Goal: Check status: Check status

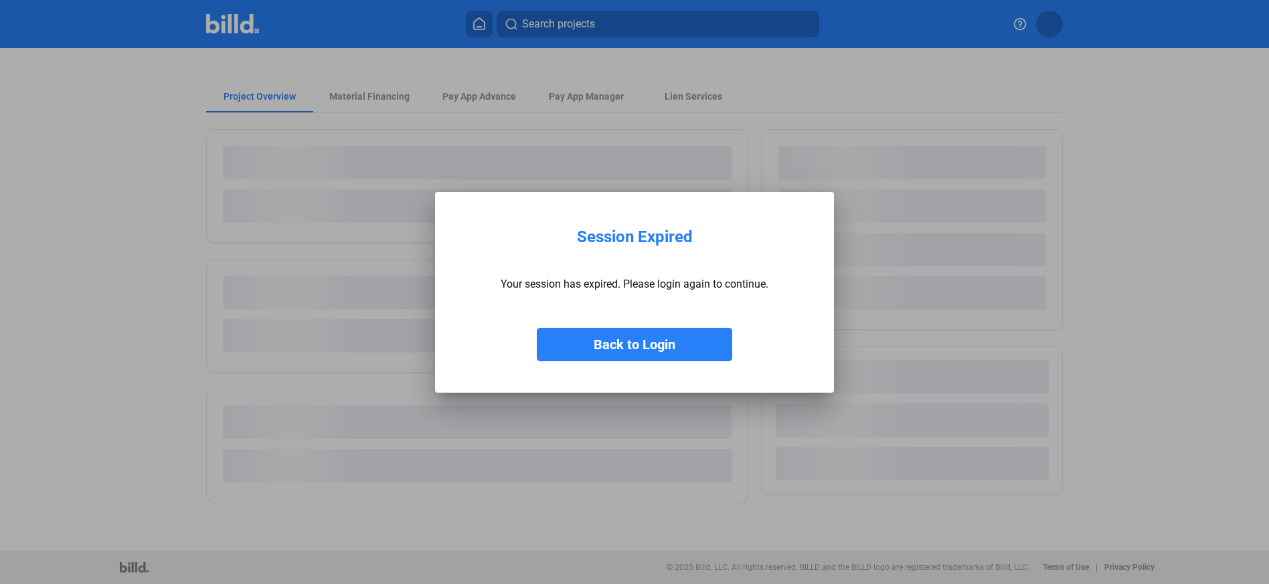
click at [665, 357] on button "Back to Login" at bounding box center [634, 344] width 195 height 33
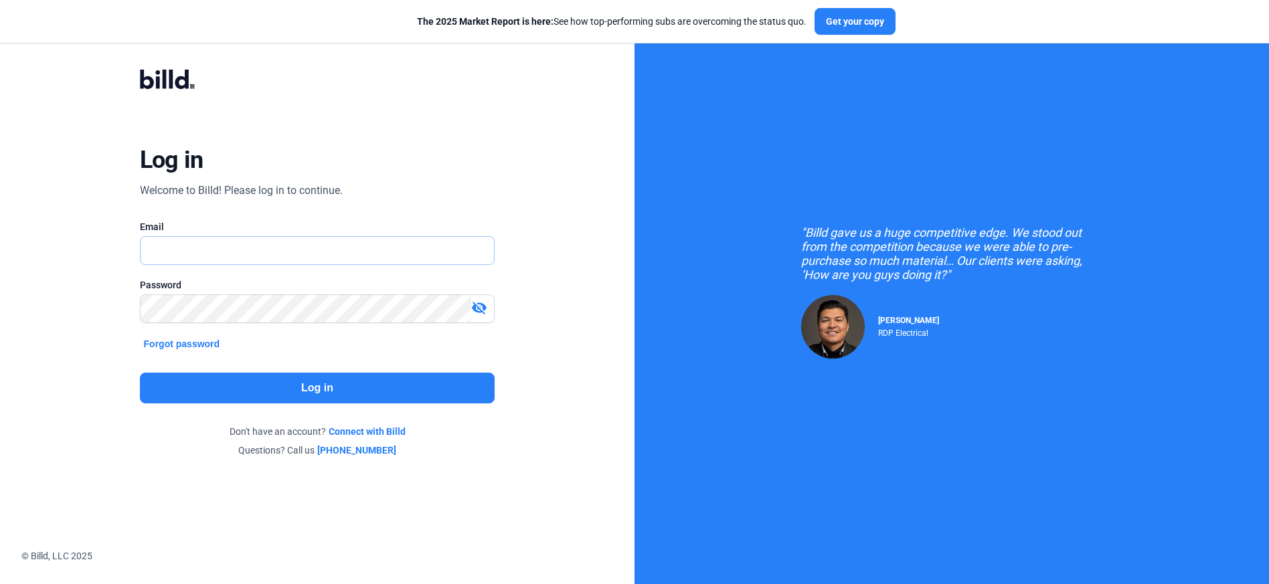
click at [384, 254] on input "text" at bounding box center [318, 250] width 354 height 27
type input "[PERSON_NAME][EMAIL_ADDRESS][DOMAIN_NAME]"
click at [382, 400] on button "Log in" at bounding box center [317, 388] width 355 height 31
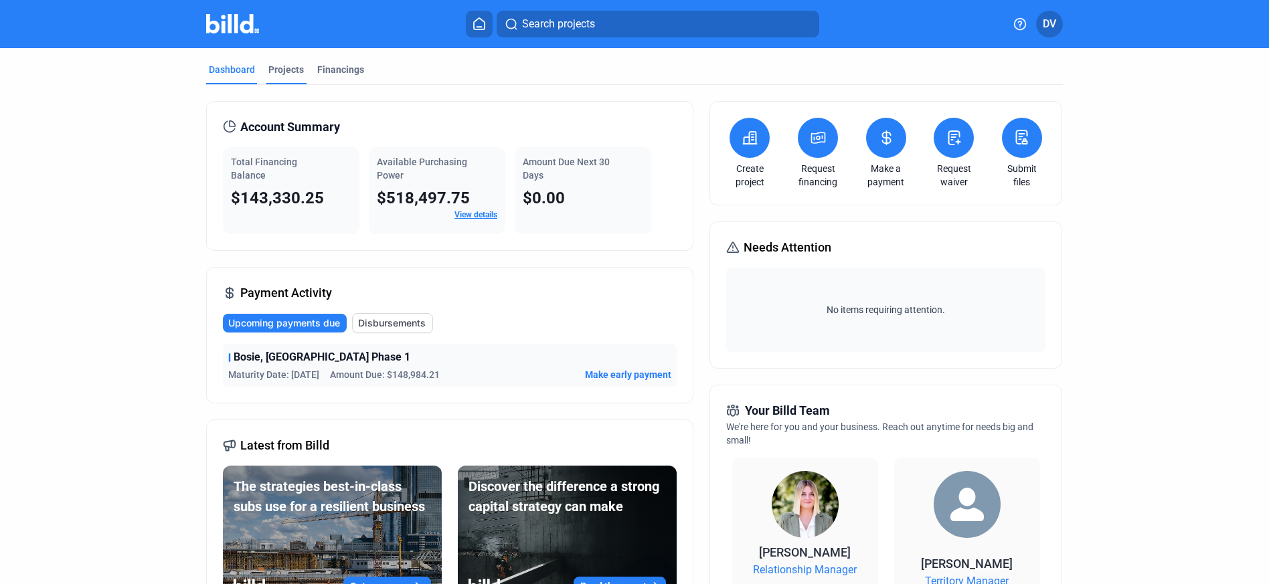
click at [292, 71] on div "Projects" at bounding box center [285, 69] width 35 height 13
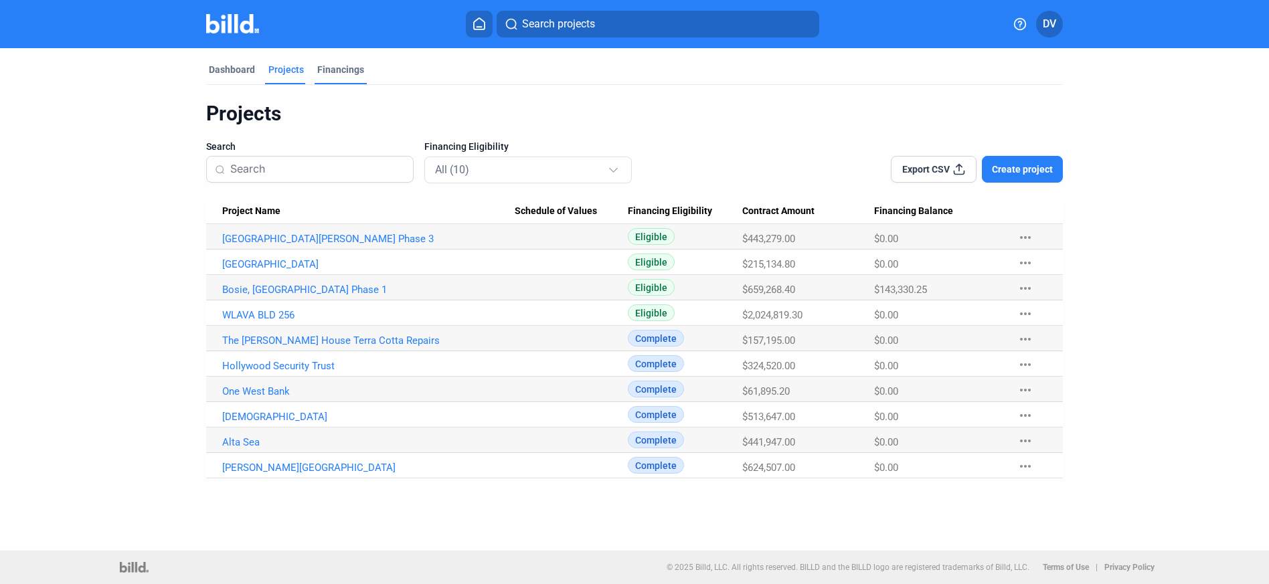
click at [359, 76] on div "Financings" at bounding box center [340, 69] width 47 height 13
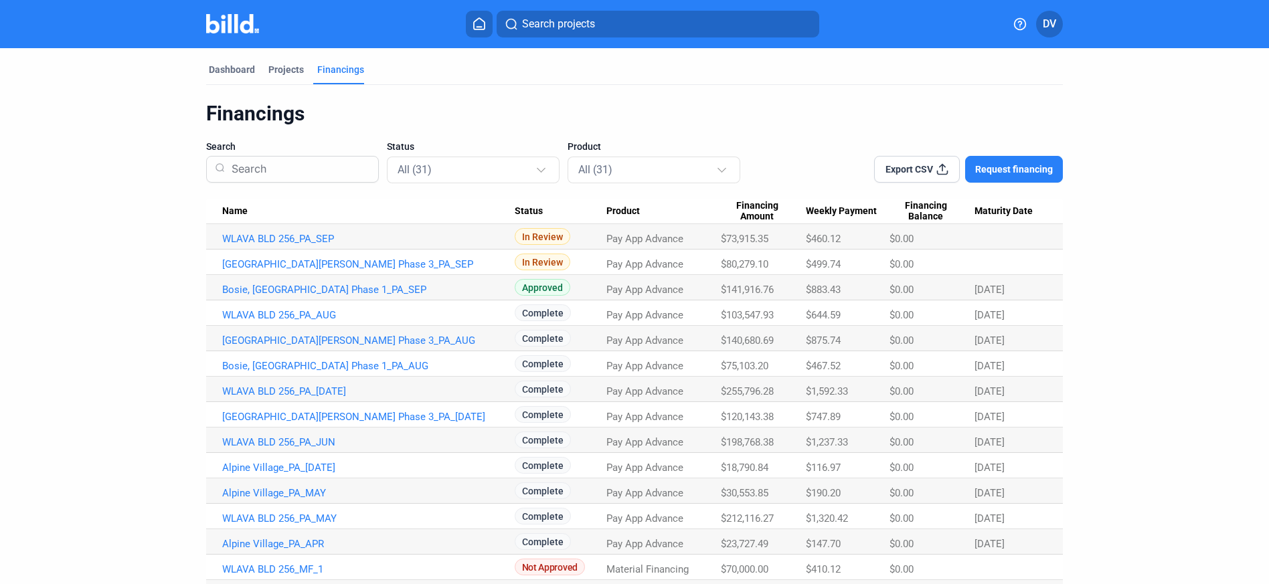
drag, startPoint x: 541, startPoint y: 266, endPoint x: 704, endPoint y: 267, distance: 163.3
click at [704, 267] on tr "[GEOGRAPHIC_DATA][PERSON_NAME] Phase 3_PA_SEP In Review Pay App Advance $80,279…" at bounding box center [634, 262] width 857 height 25
drag, startPoint x: 773, startPoint y: 245, endPoint x: 750, endPoint y: 266, distance: 30.8
click at [791, 266] on div "$80,279.10" at bounding box center [763, 264] width 85 height 12
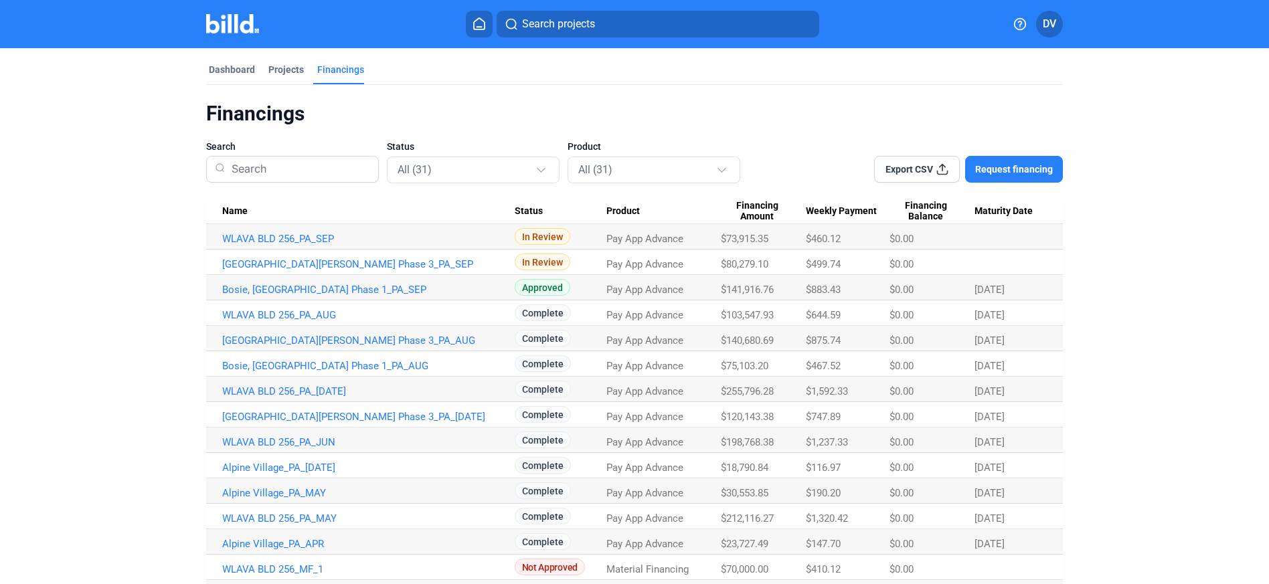
drag, startPoint x: 943, startPoint y: 256, endPoint x: 35, endPoint y: 160, distance: 913.5
click at [35, 160] on div "Dashboard Projects Financings Financings Search Status All (31) Product All (31…" at bounding box center [634, 530] width 1269 height 965
click at [134, 135] on dashboard "Dashboard Projects Financings Financings Search Status All (31) Product All (31…" at bounding box center [635, 530] width 1142 height 965
